Goal: Task Accomplishment & Management: Complete application form

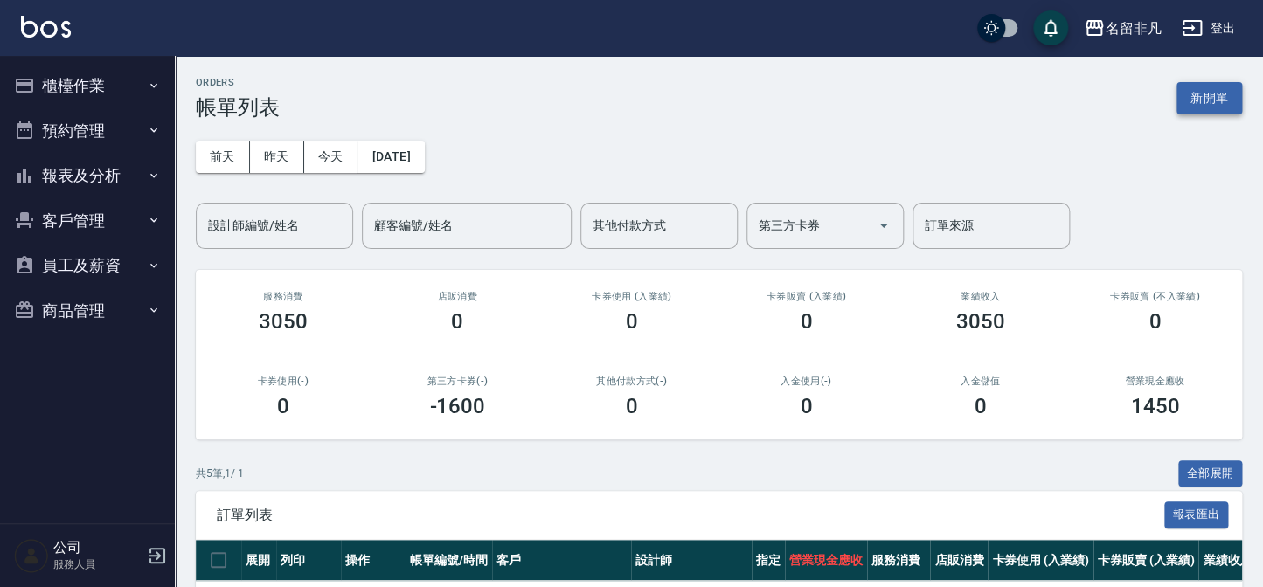
click at [1215, 99] on button "新開單" at bounding box center [1210, 98] width 66 height 32
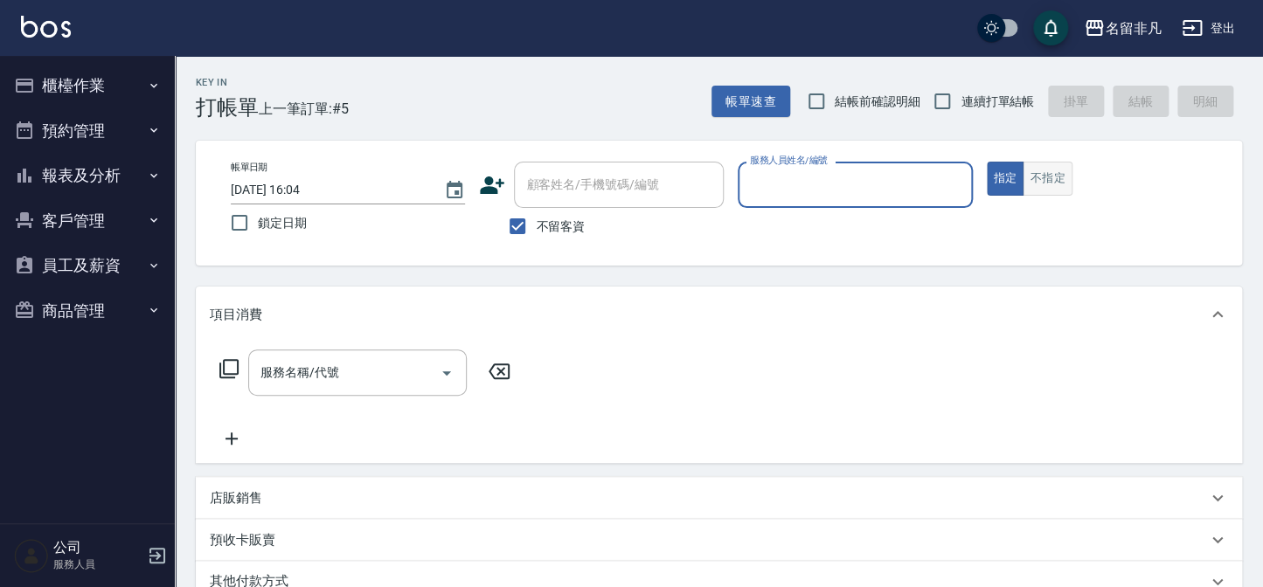
click at [1051, 185] on button "不指定" at bounding box center [1047, 179] width 49 height 34
click at [754, 192] on input "服務人員姓名/編號" at bounding box center [855, 185] width 219 height 31
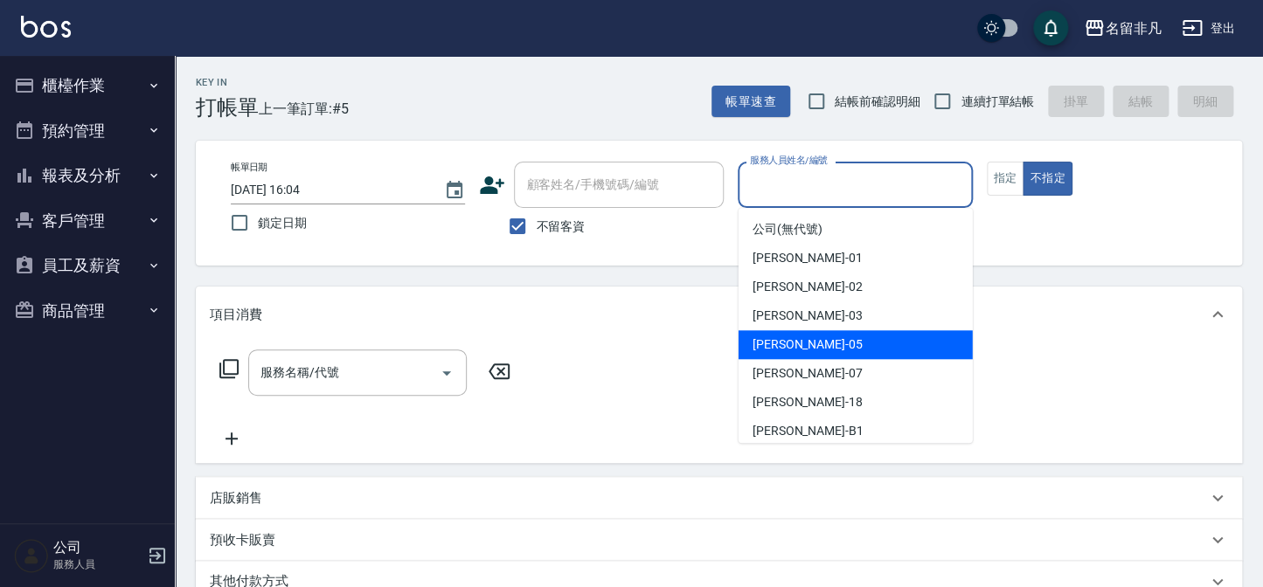
click at [816, 344] on div "[PERSON_NAME] -05" at bounding box center [856, 344] width 234 height 29
type input "[PERSON_NAME]-05"
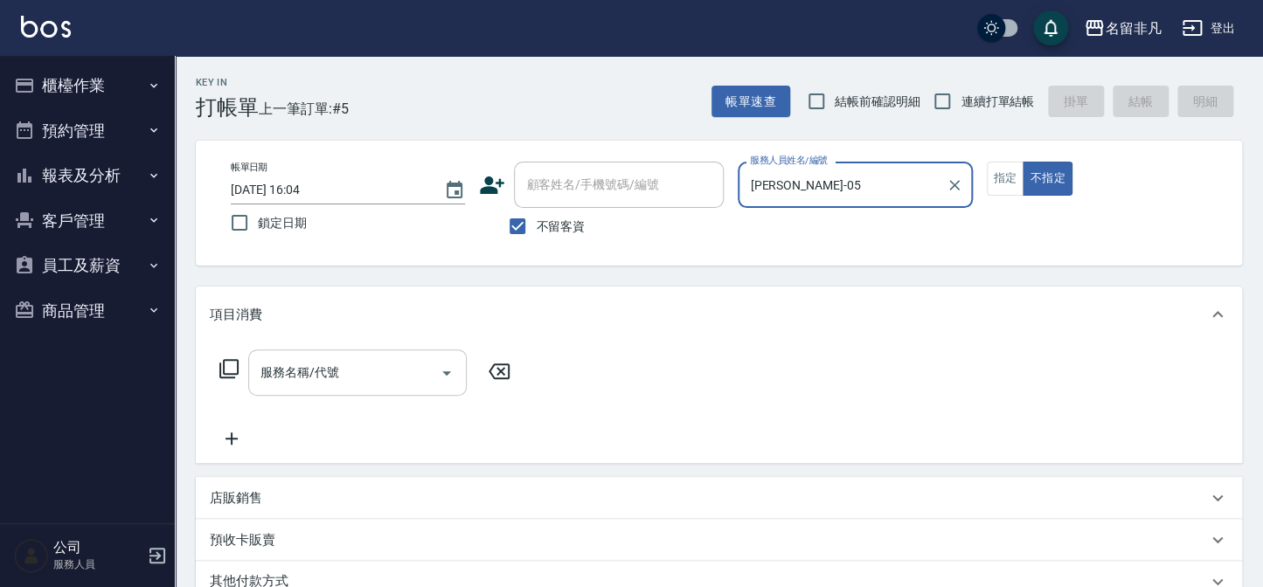
click at [312, 371] on div "服務名稱/代號 服務名稱/代號" at bounding box center [357, 373] width 219 height 46
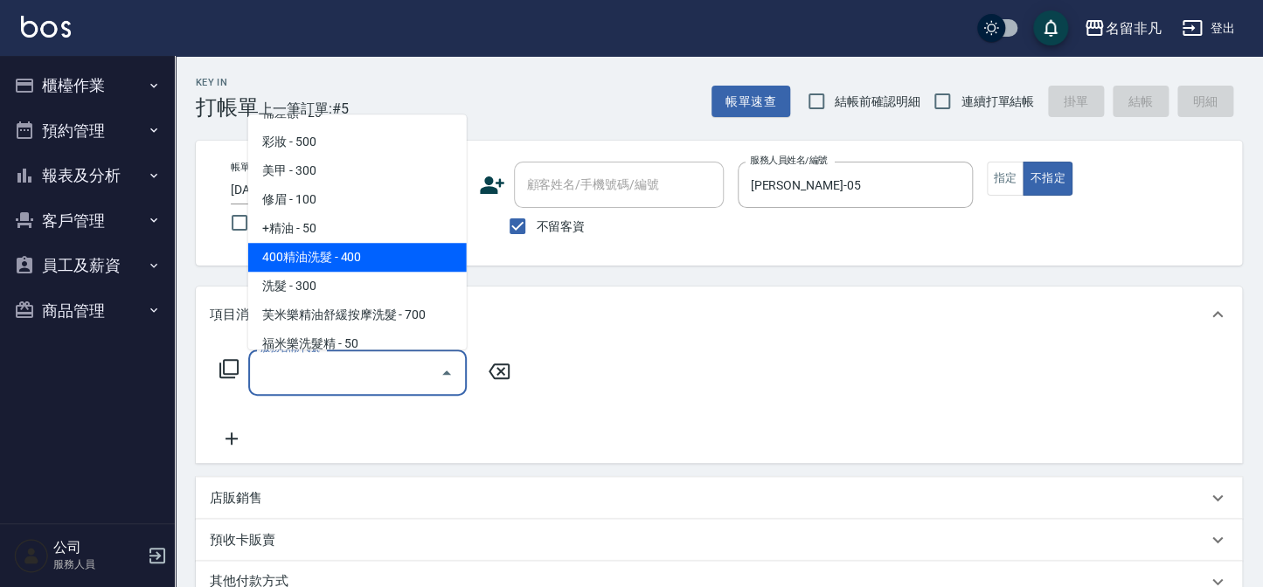
scroll to position [79, 0]
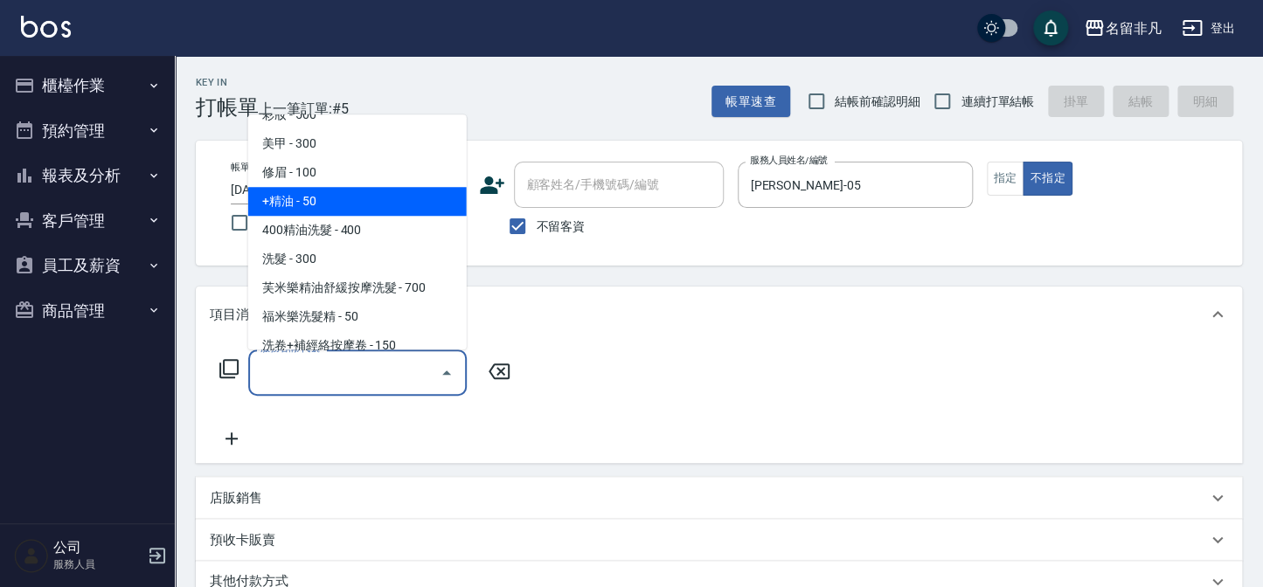
click at [345, 209] on span "+精油 - 50" at bounding box center [357, 201] width 219 height 29
type input "+精油(102)"
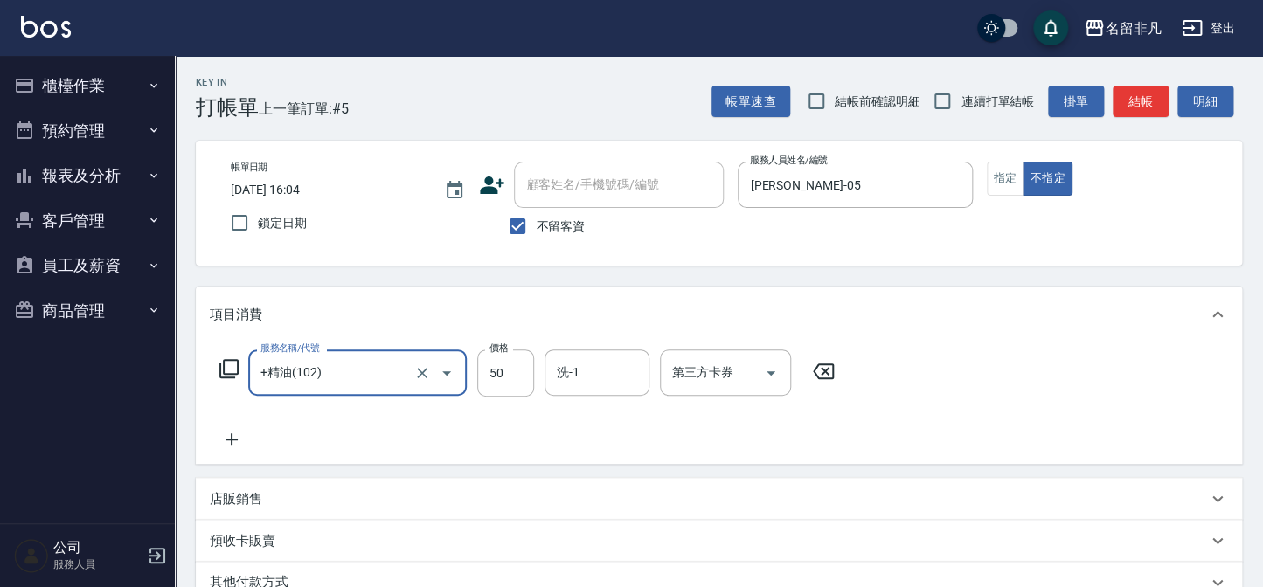
click at [227, 435] on icon at bounding box center [232, 439] width 44 height 21
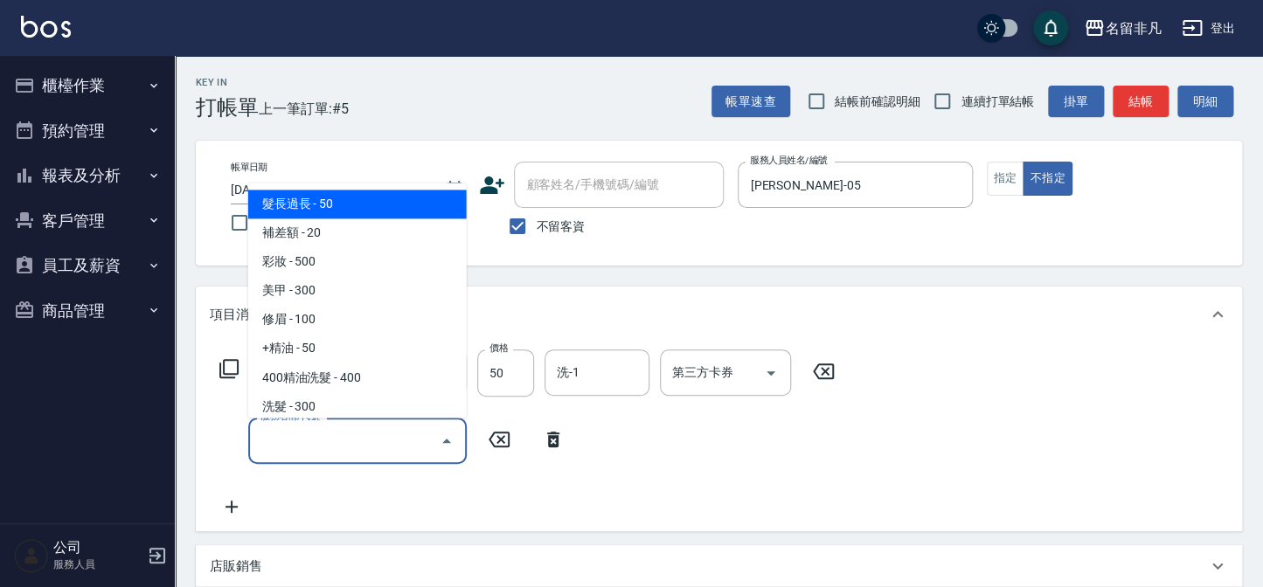
click at [301, 427] on input "服務名稱/代號" at bounding box center [344, 441] width 177 height 31
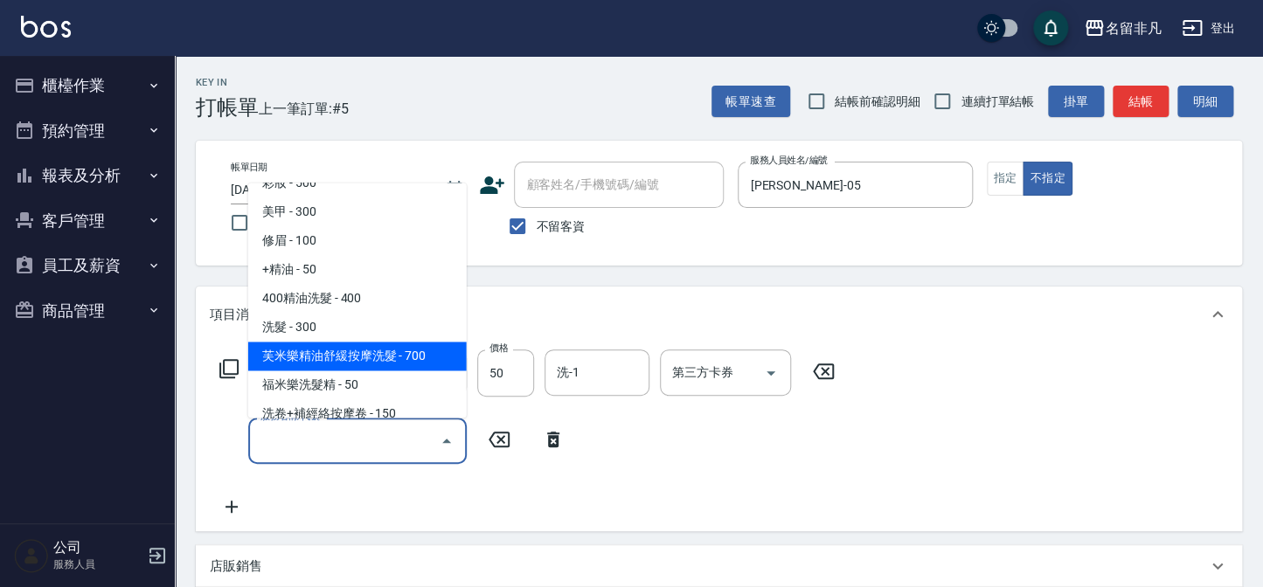
click at [378, 358] on span "芙米樂精油舒緩按摩洗髮 - 700" at bounding box center [357, 357] width 219 height 29
type input "芙米樂精油舒緩按摩洗髮(106)"
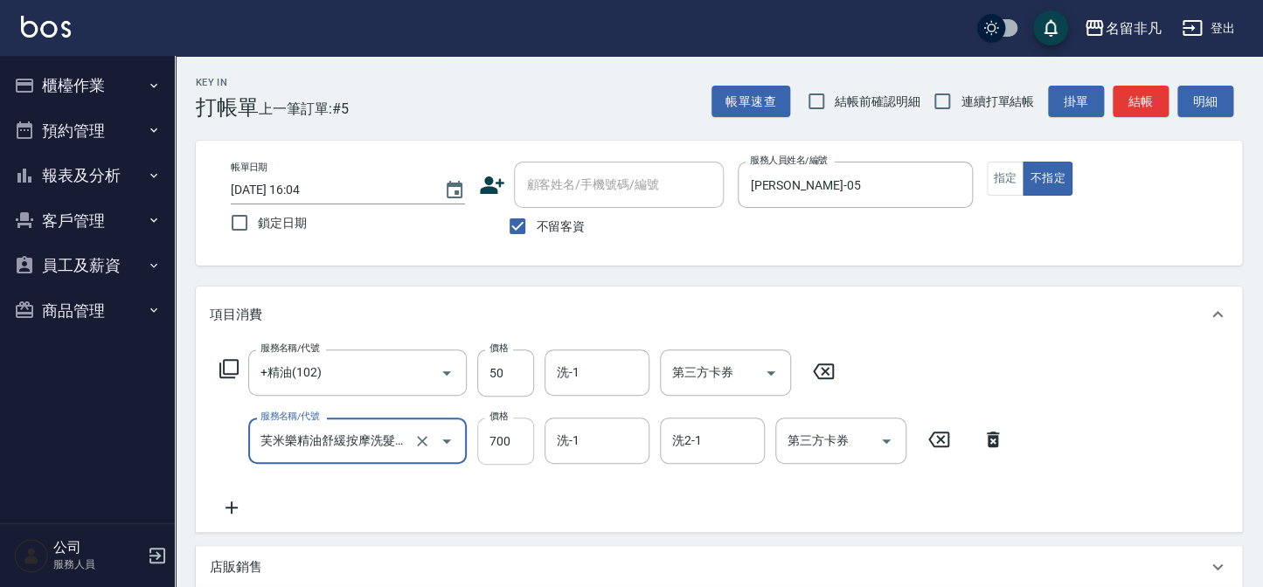
click at [498, 442] on input "700" at bounding box center [505, 441] width 57 height 47
type input "600"
click at [1141, 93] on button "結帳" at bounding box center [1141, 102] width 56 height 32
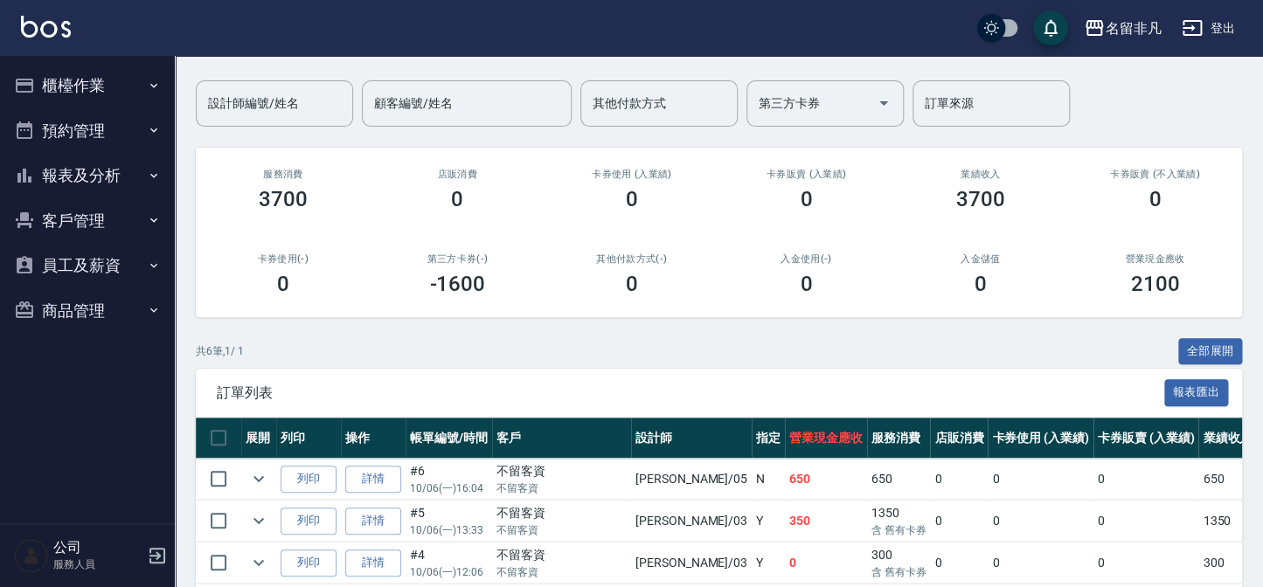
scroll to position [158, 0]
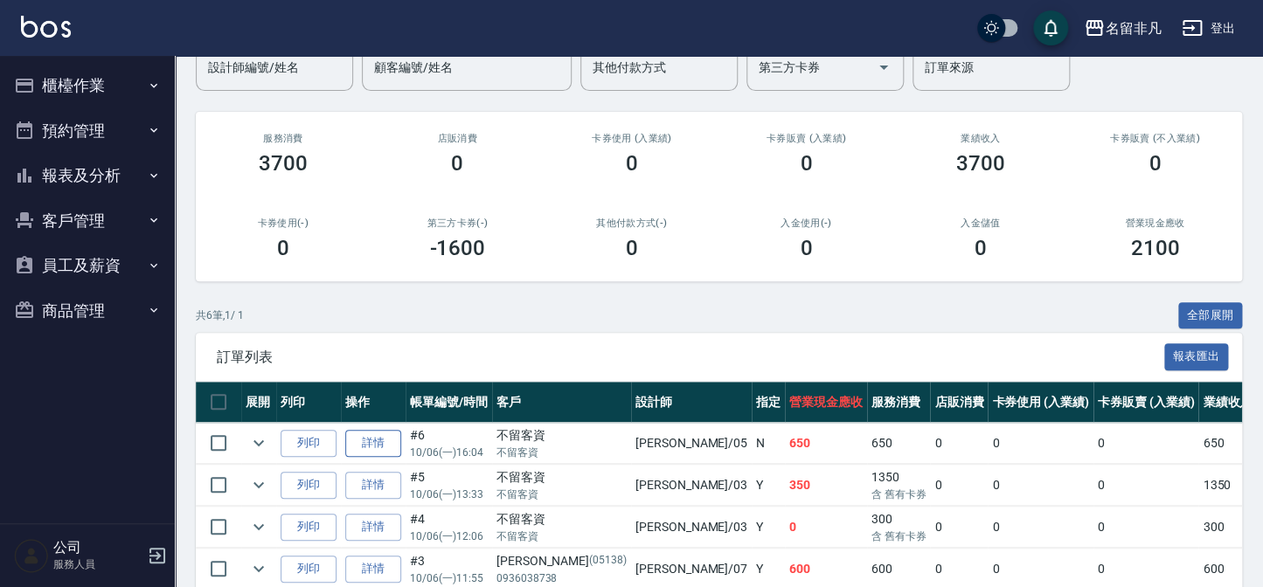
click at [378, 439] on link "詳情" at bounding box center [373, 443] width 56 height 27
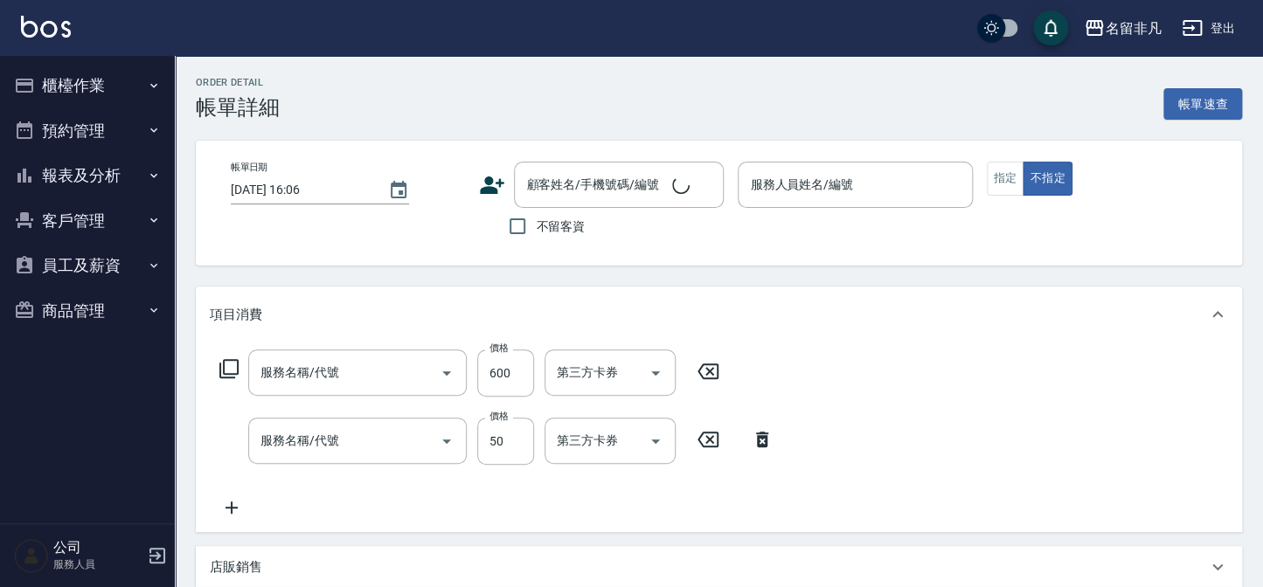
type input "[DATE] 16:04"
checkbox input "true"
type input "[PERSON_NAME]-05"
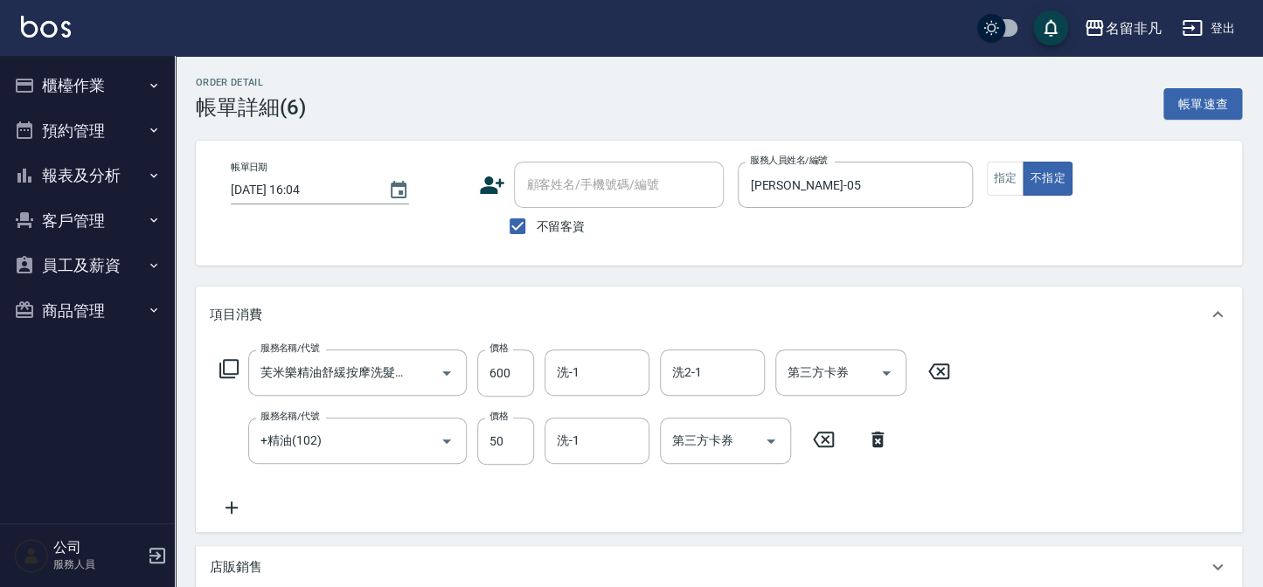
type input "芙米樂精油舒緩按摩洗髮(106)"
type input "+精油(102)"
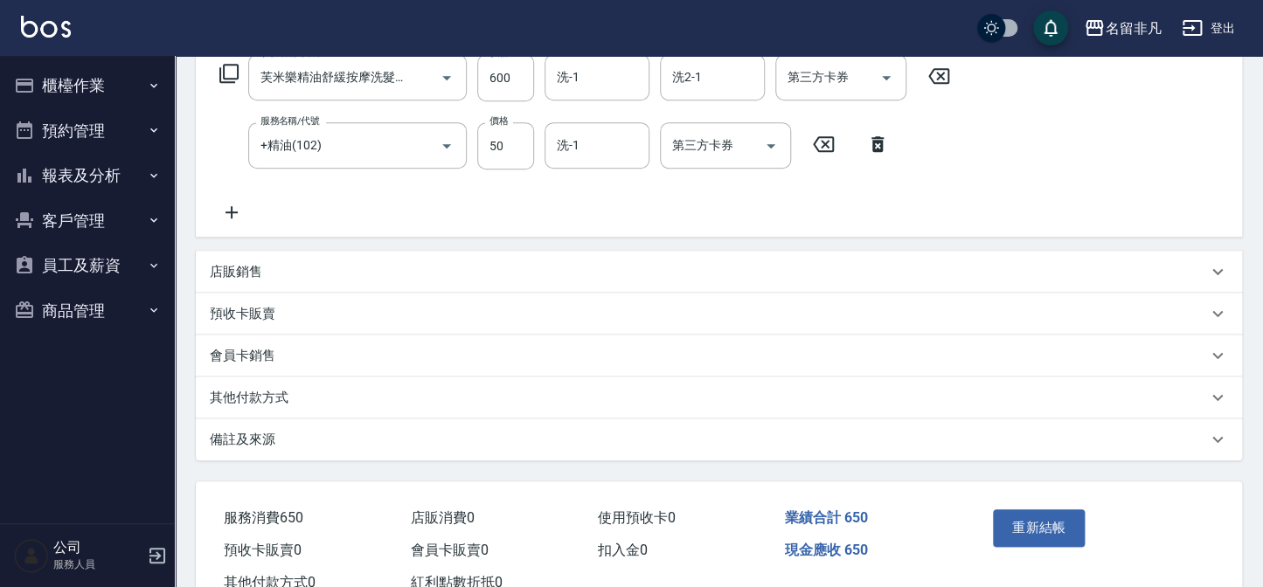
scroll to position [317, 0]
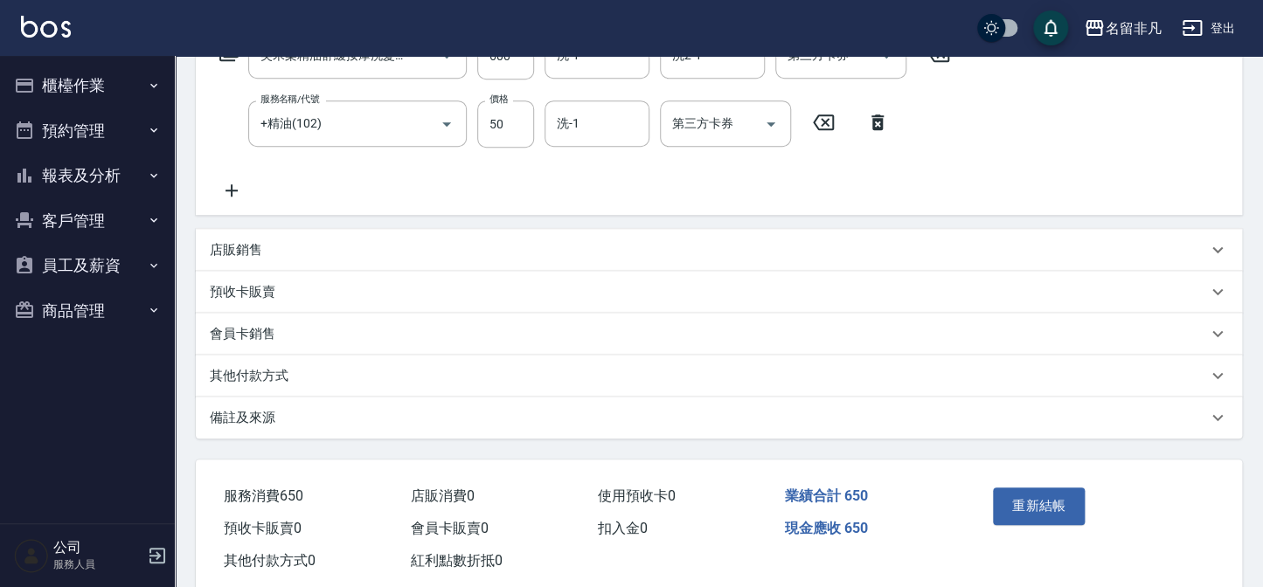
click at [1216, 247] on icon at bounding box center [1217, 250] width 21 height 21
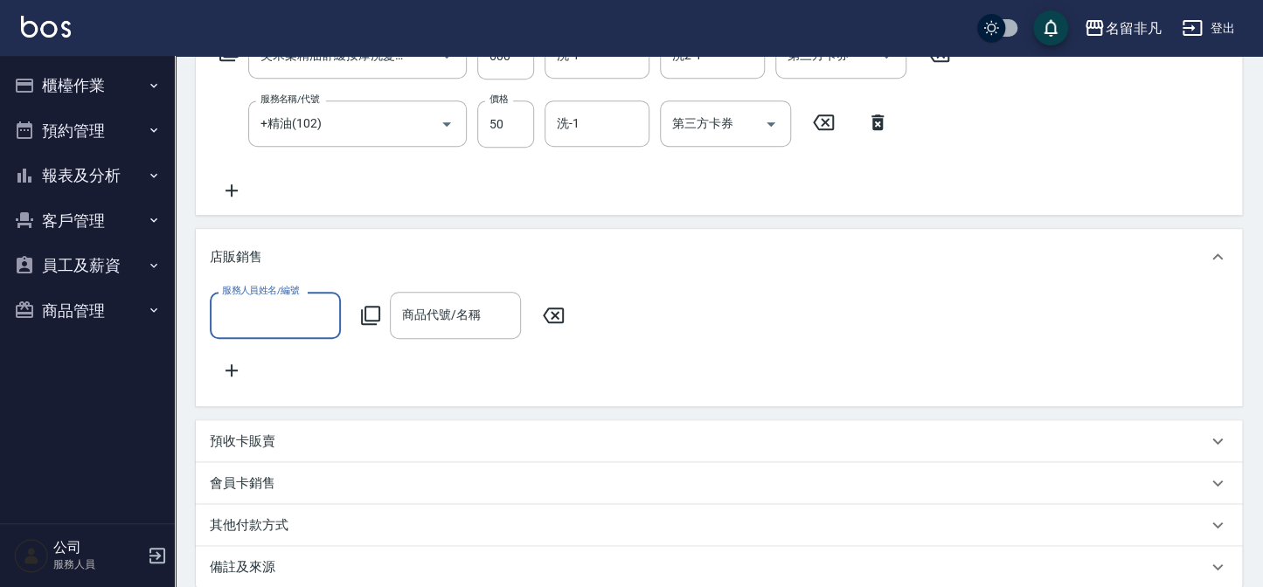
scroll to position [0, 0]
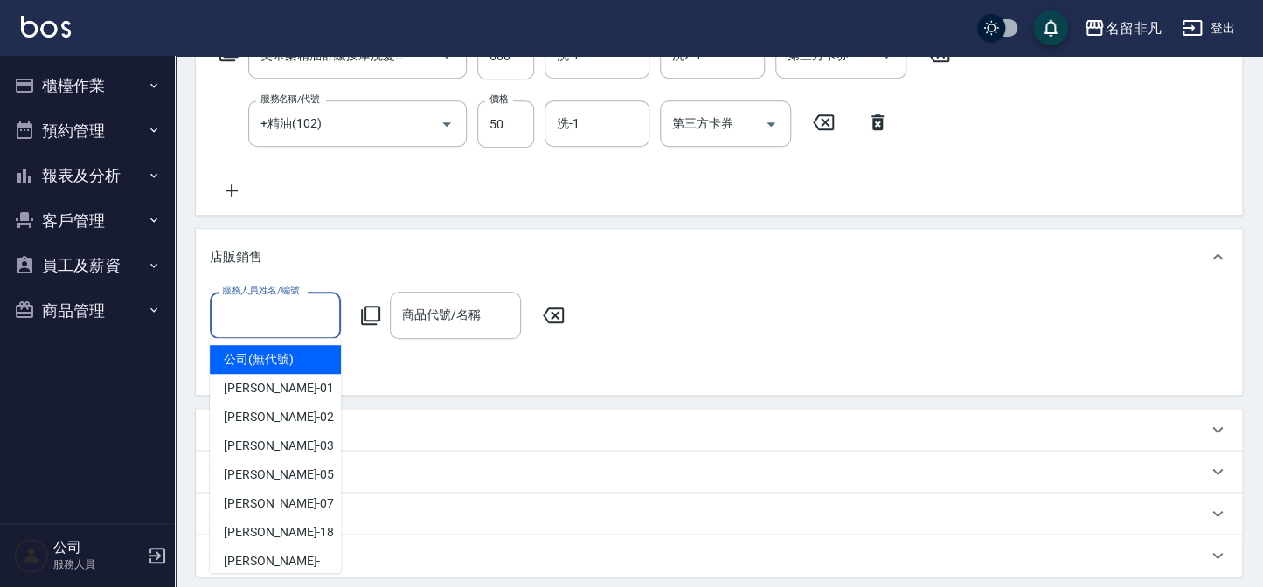
click at [230, 307] on input "服務人員姓名/編號" at bounding box center [275, 315] width 115 height 31
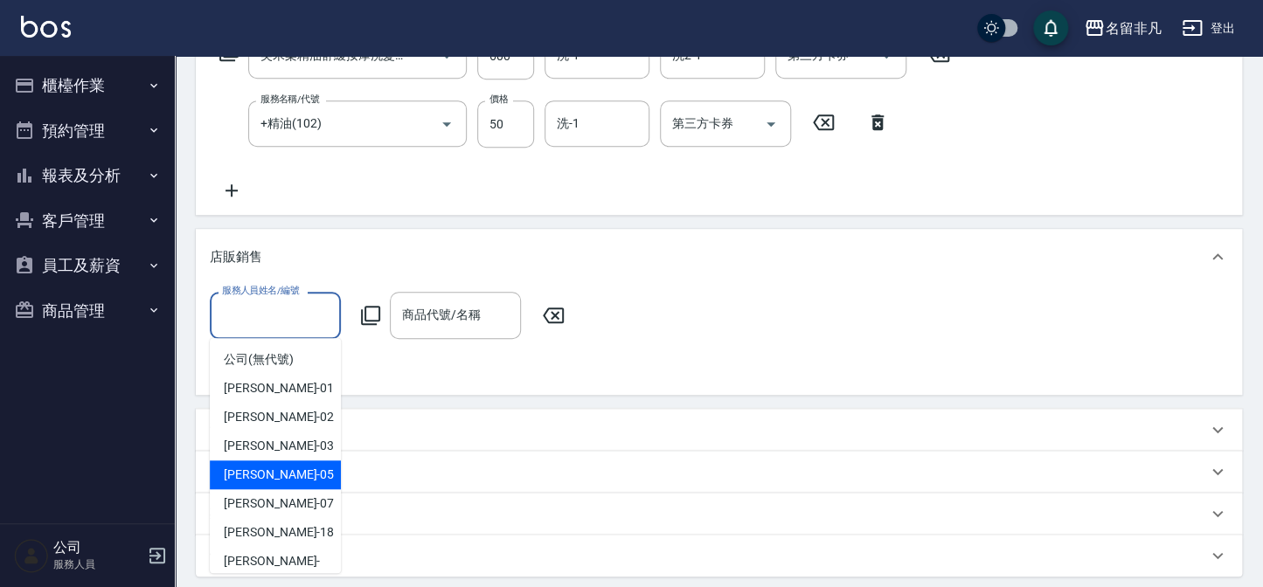
click at [253, 468] on span "[PERSON_NAME] -05" at bounding box center [279, 475] width 110 height 18
type input "[PERSON_NAME]-05"
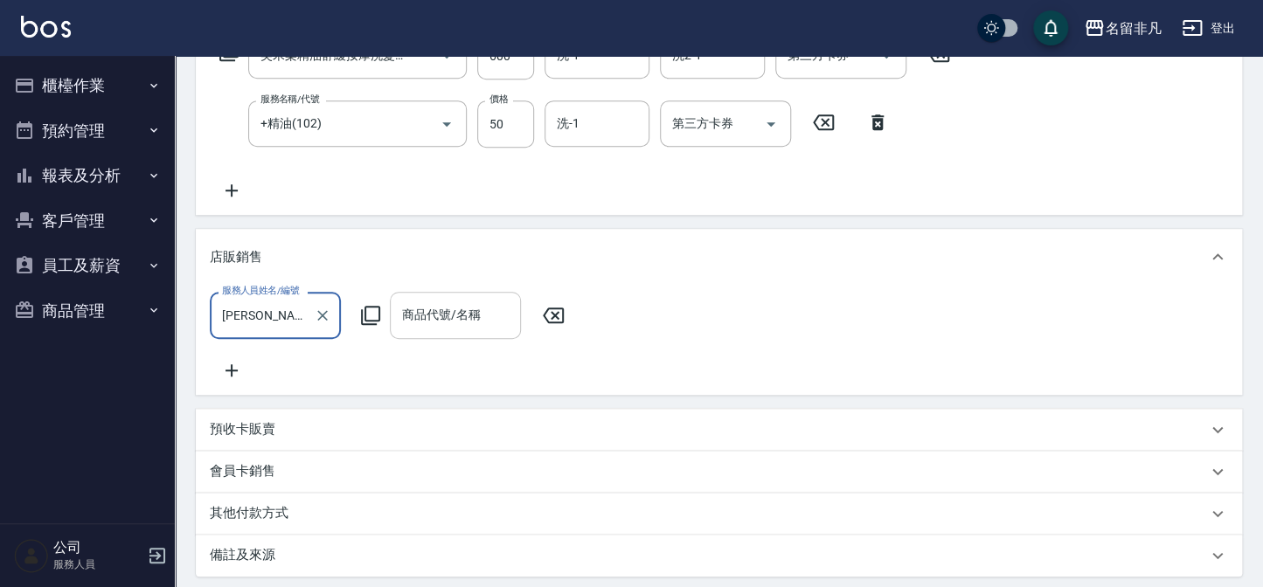
click at [409, 320] on div "商品代號/名稱 商品代號/名稱" at bounding box center [455, 315] width 131 height 46
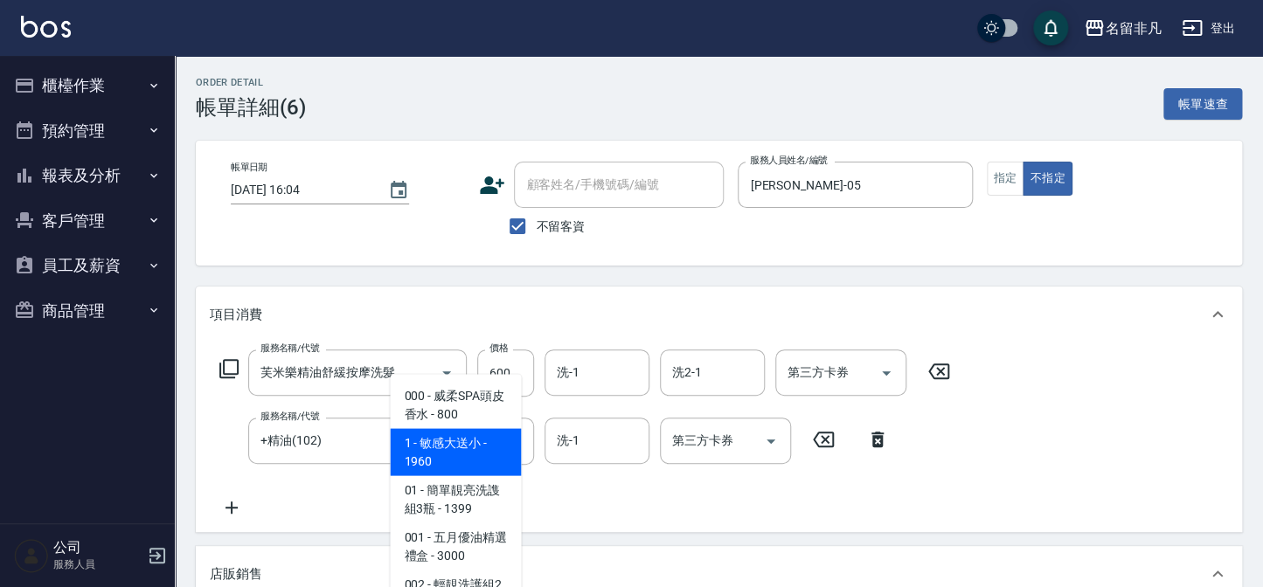
drag, startPoint x: 616, startPoint y: 522, endPoint x: 642, endPoint y: 512, distance: 27.1
click at [614, 522] on div "服務名稱/代號 芙米樂精油舒緩按摩洗髮(106) 服務名稱/代號 價格 600 價格 洗-1 洗-1 洗2-1 洗2-1 第三方卡券 第三方卡券 服務名稱/代…" at bounding box center [719, 438] width 1046 height 190
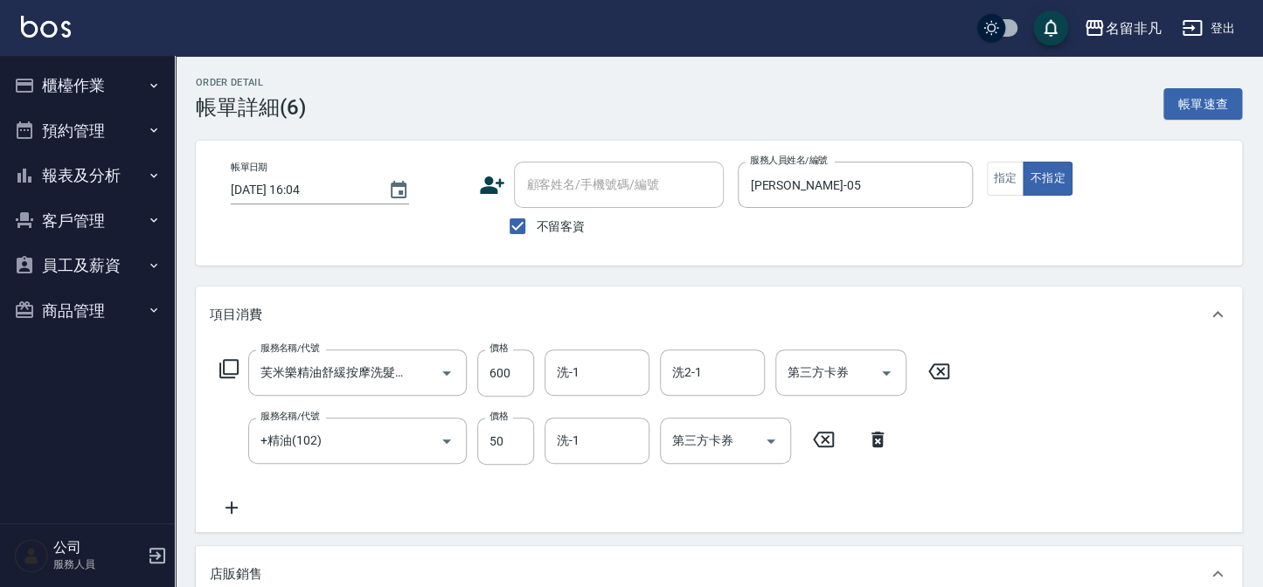
click at [227, 363] on icon at bounding box center [229, 368] width 21 height 21
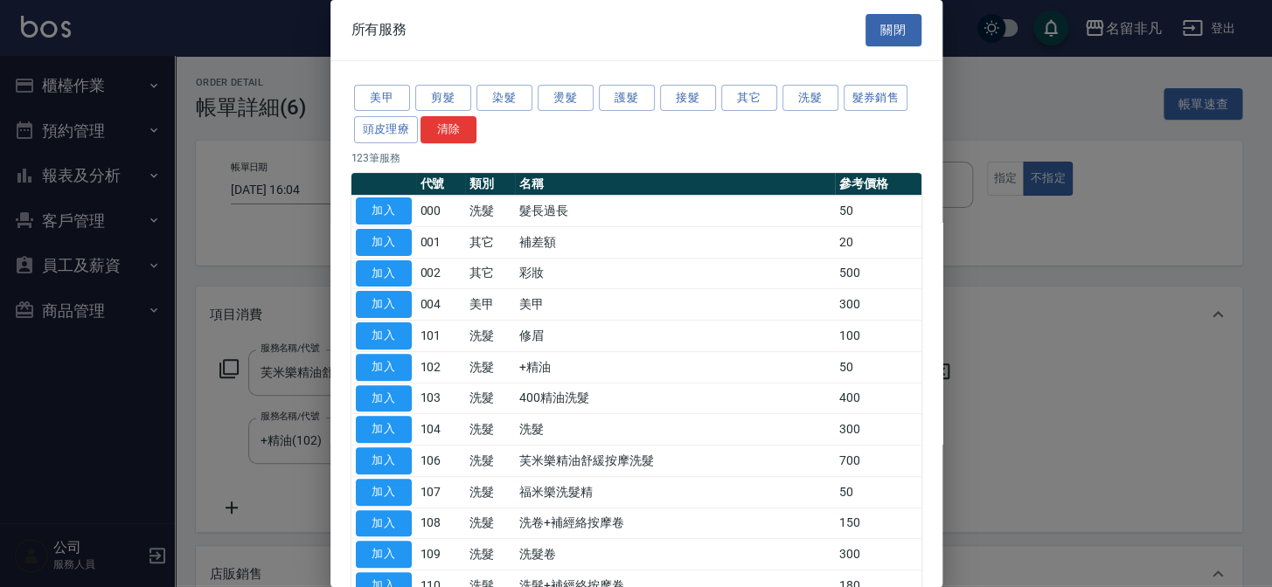
click at [1174, 232] on div at bounding box center [636, 293] width 1272 height 587
click at [891, 27] on button "關閉" at bounding box center [893, 30] width 56 height 32
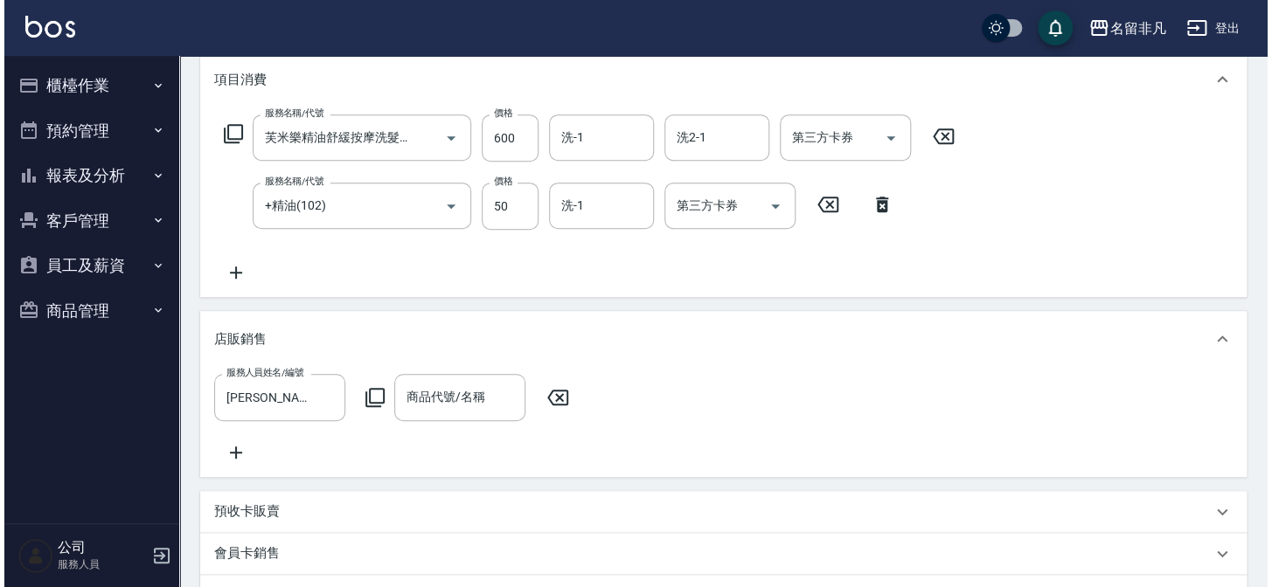
scroll to position [397, 0]
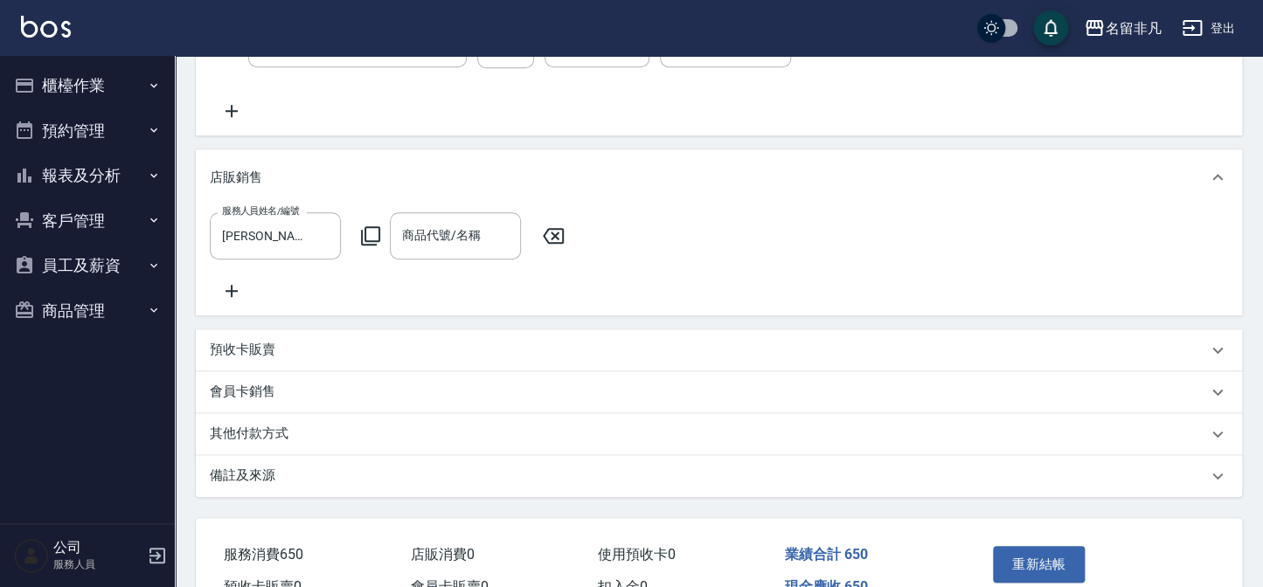
click at [369, 233] on icon at bounding box center [370, 236] width 21 height 21
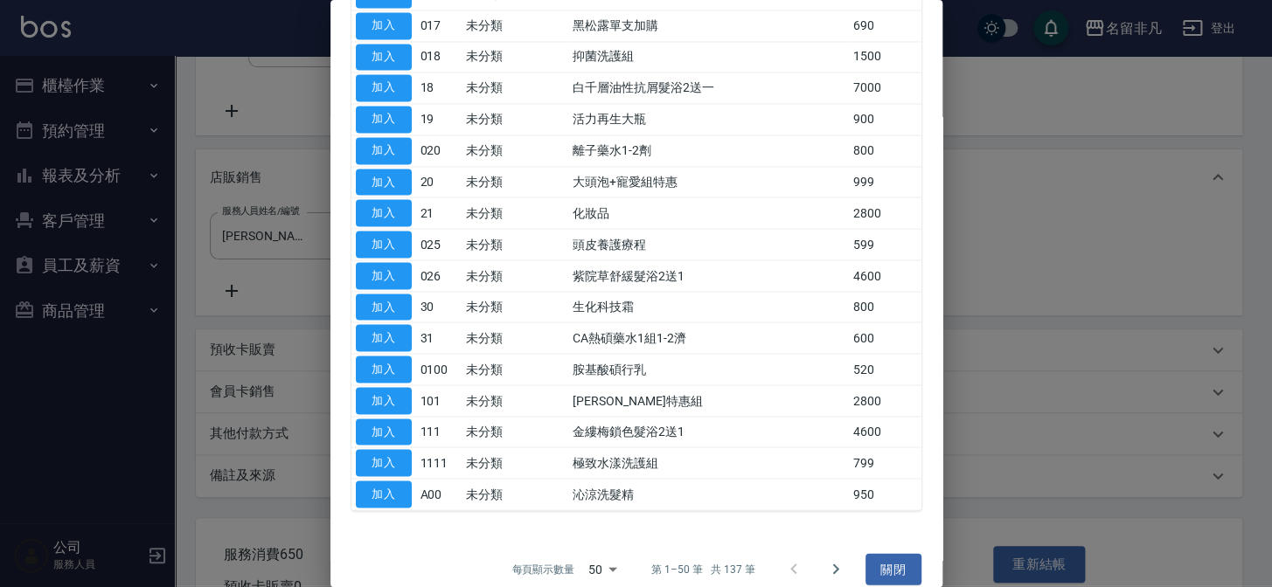
scroll to position [1228, 0]
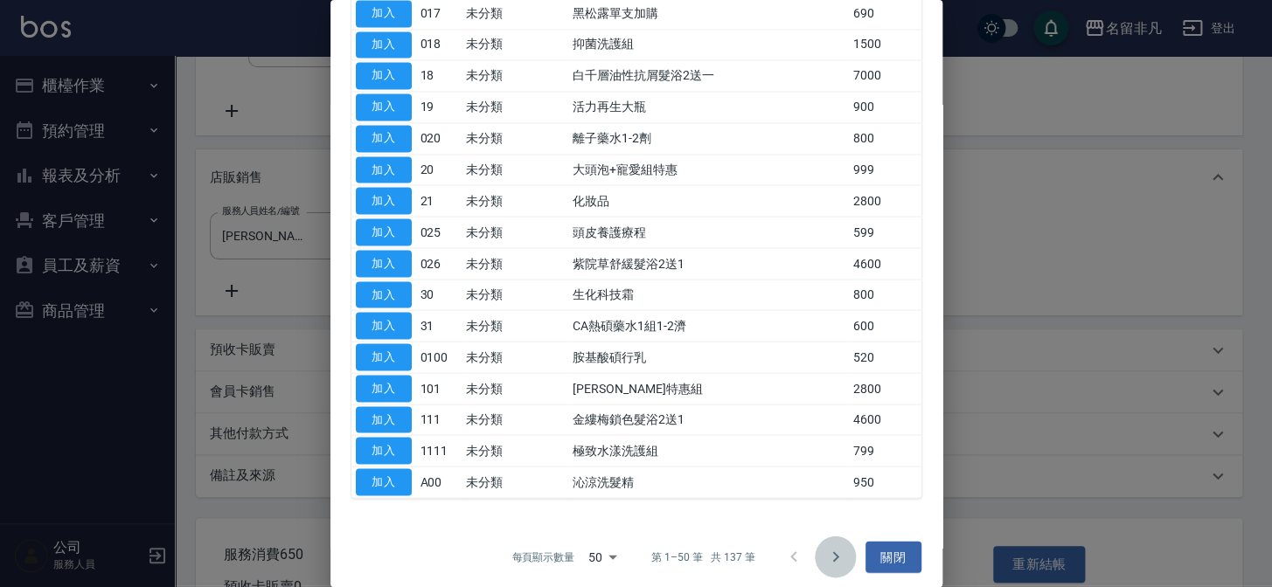
click at [828, 546] on icon "Go to next page" at bounding box center [835, 556] width 21 height 21
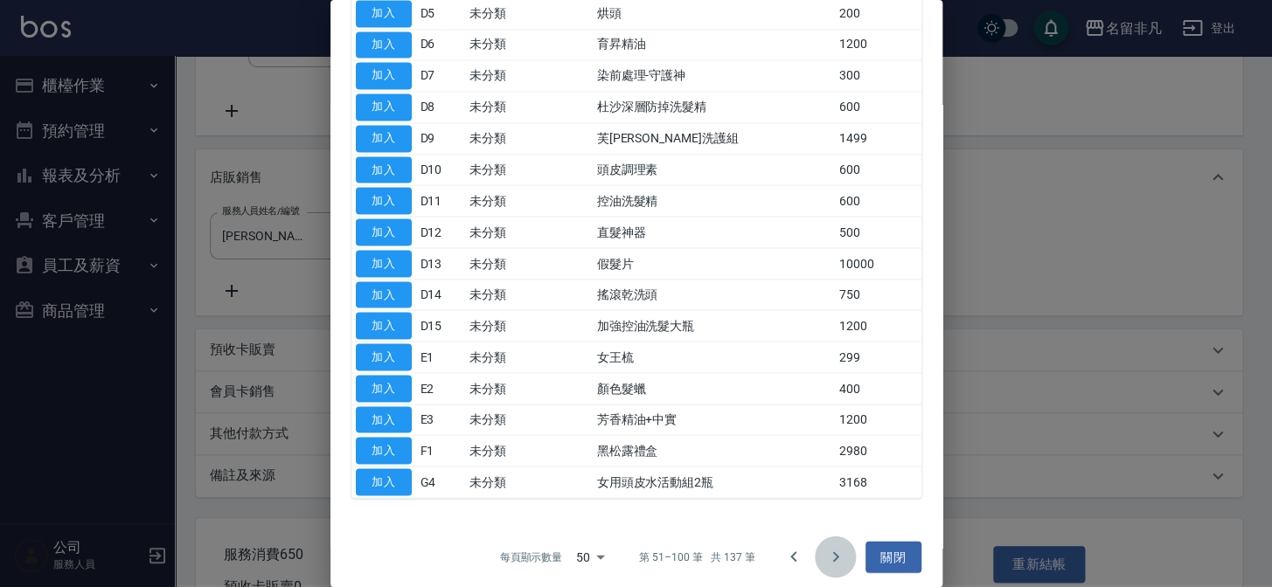
click at [830, 546] on icon "Go to next page" at bounding box center [835, 556] width 21 height 21
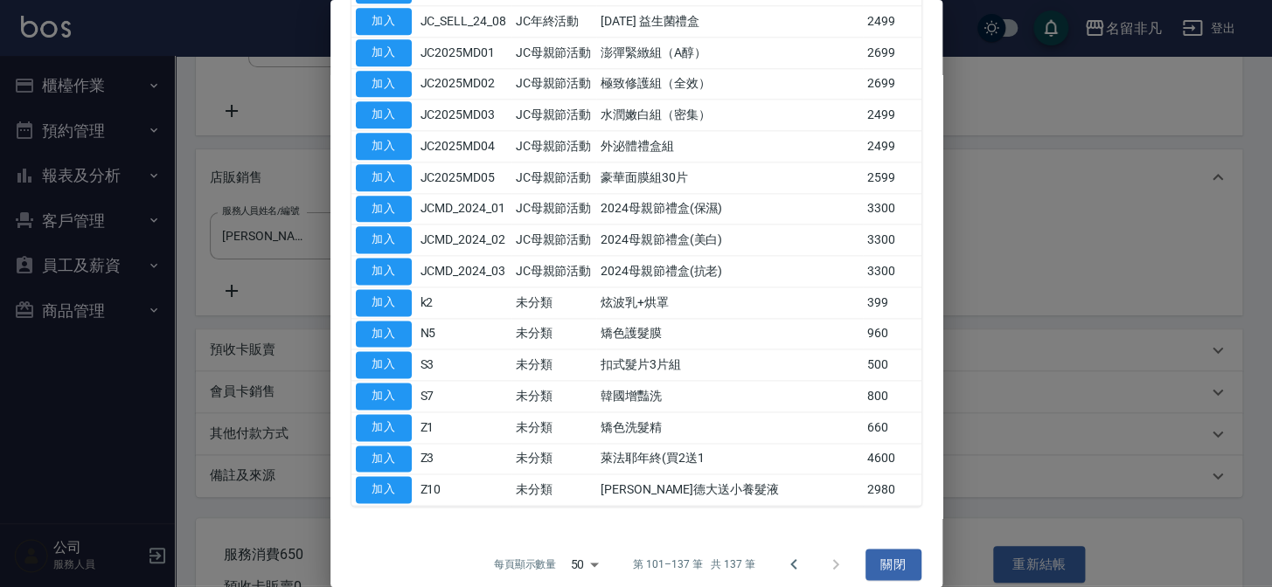
scroll to position [823, 0]
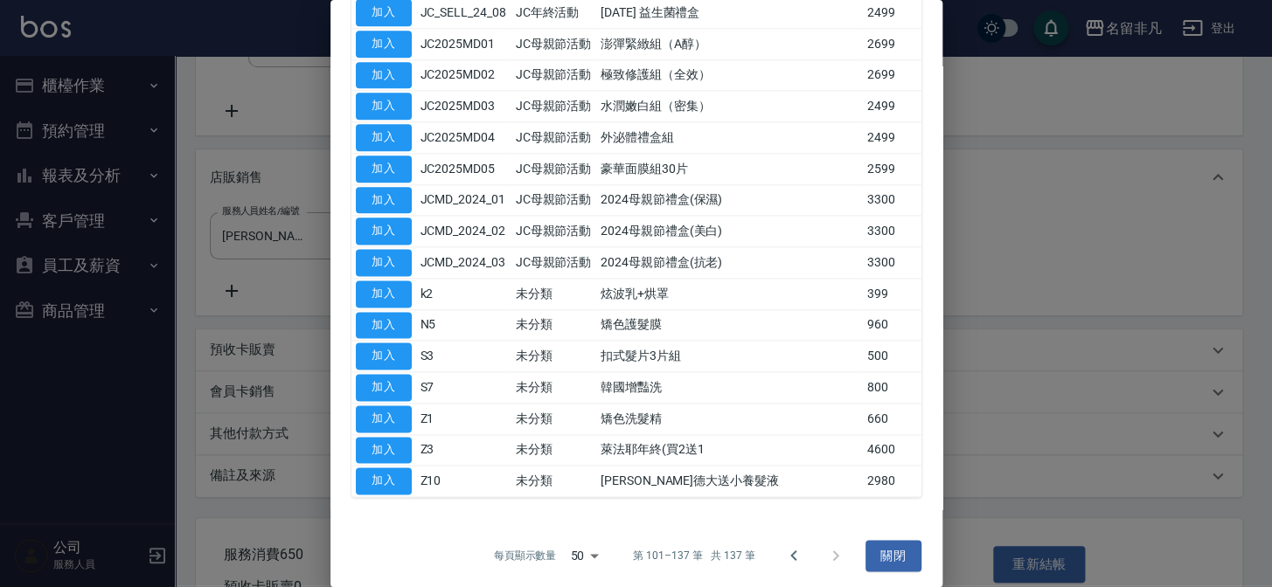
click at [824, 553] on div at bounding box center [815, 556] width 84 height 42
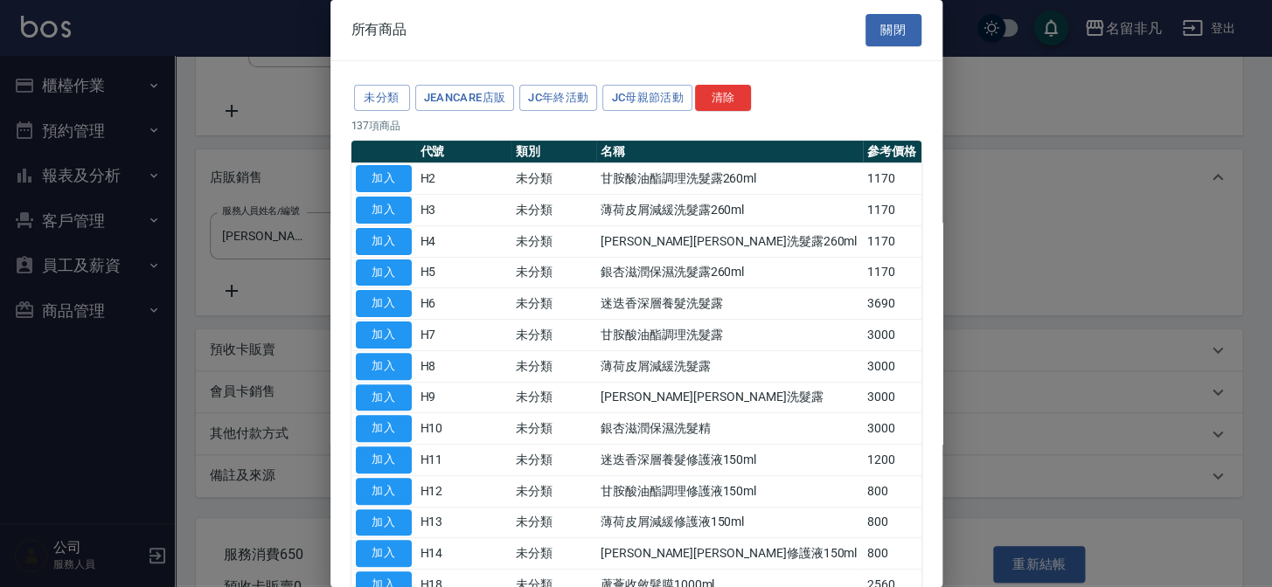
scroll to position [79, 0]
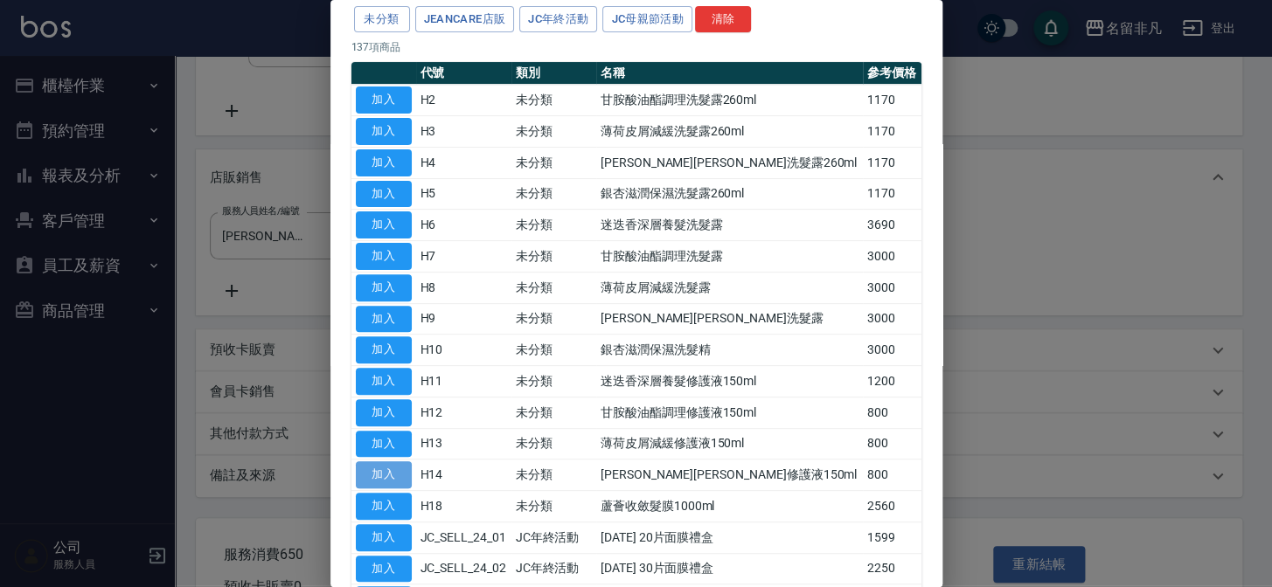
click at [399, 470] on button "加入" at bounding box center [384, 475] width 56 height 27
type input "[PERSON_NAME][PERSON_NAME]修護液150ml"
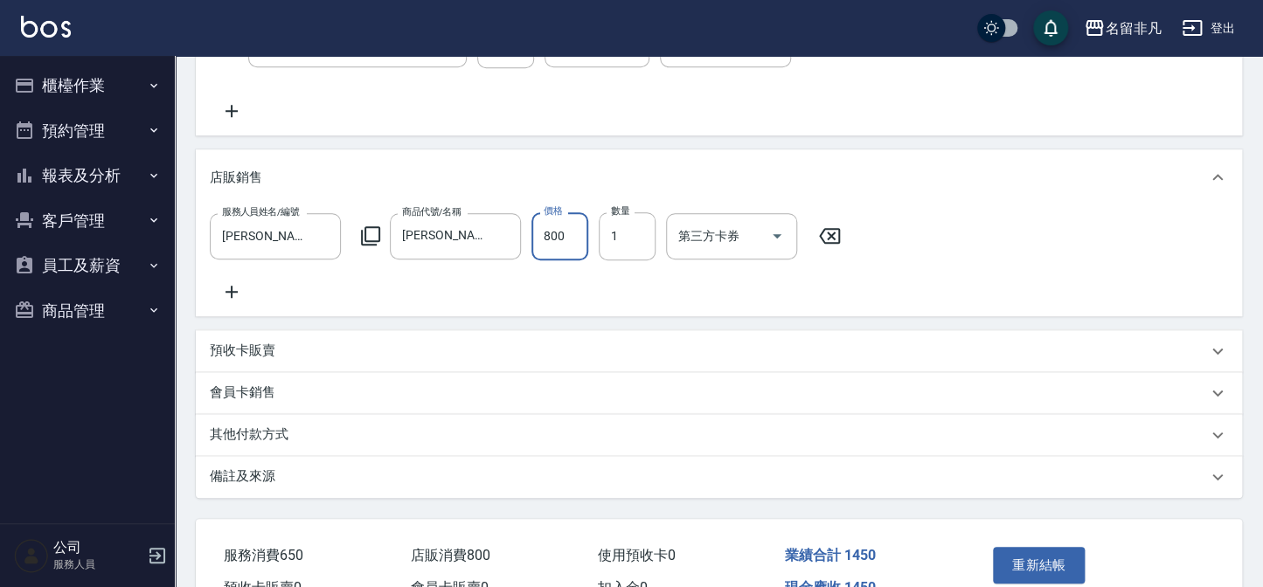
click at [566, 242] on input "800" at bounding box center [559, 235] width 57 height 47
type input "1000"
click at [1039, 574] on button "重新結帳" at bounding box center [1039, 565] width 93 height 37
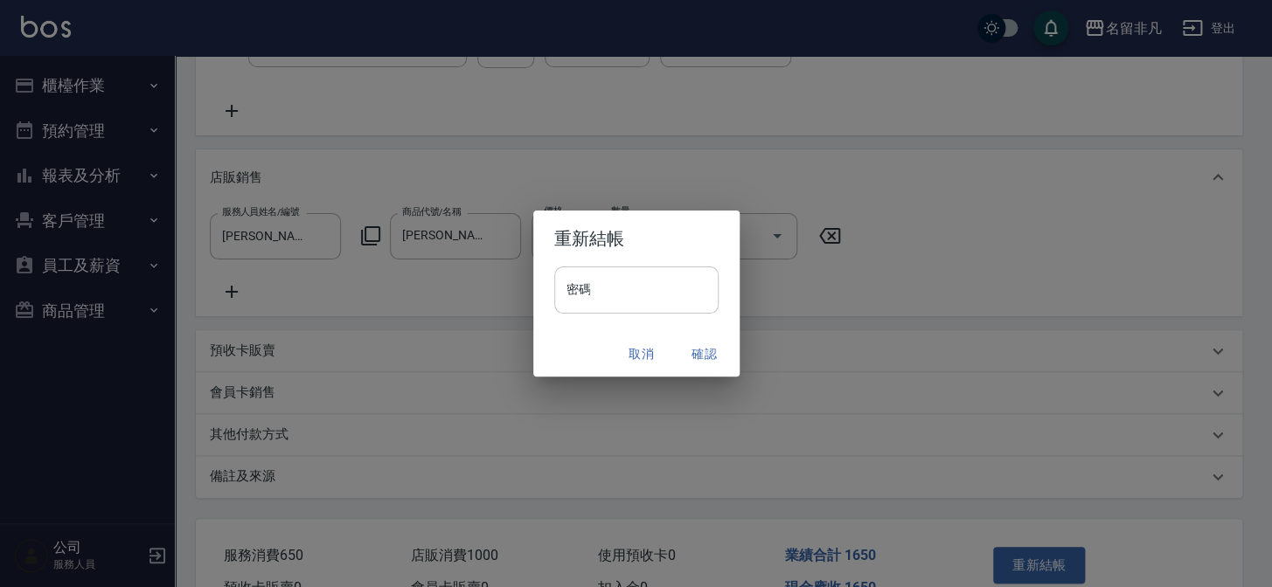
click at [602, 288] on input "密碼" at bounding box center [636, 290] width 164 height 47
type input "****"
click at [704, 353] on button "確認" at bounding box center [705, 354] width 56 height 32
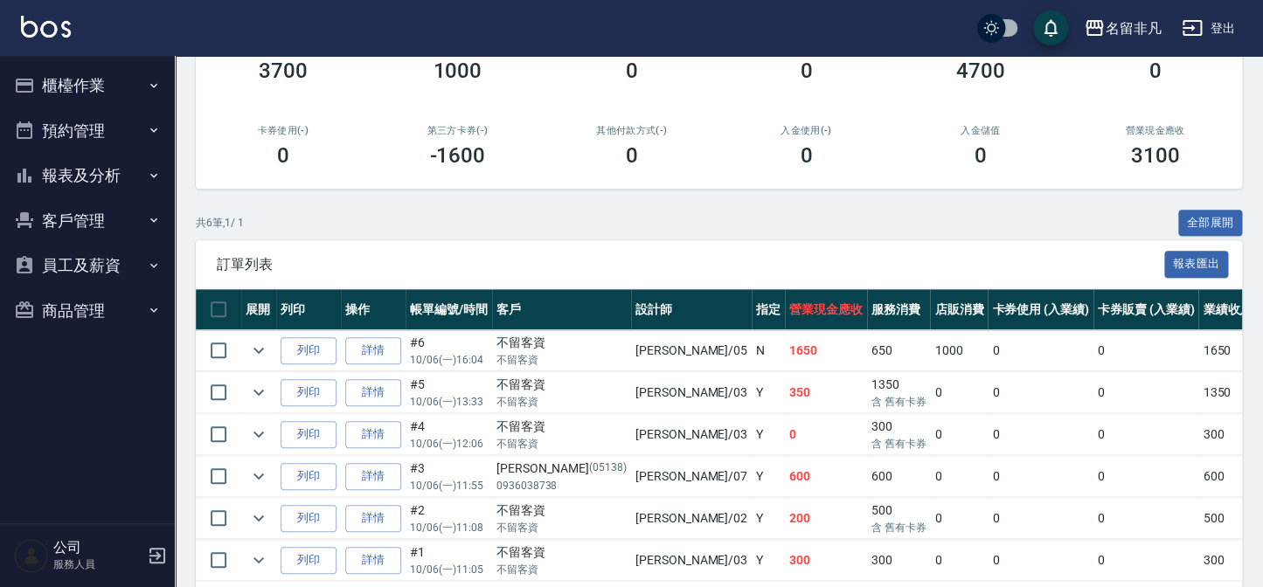
scroll to position [317, 0]
